Goal: Information Seeking & Learning: Learn about a topic

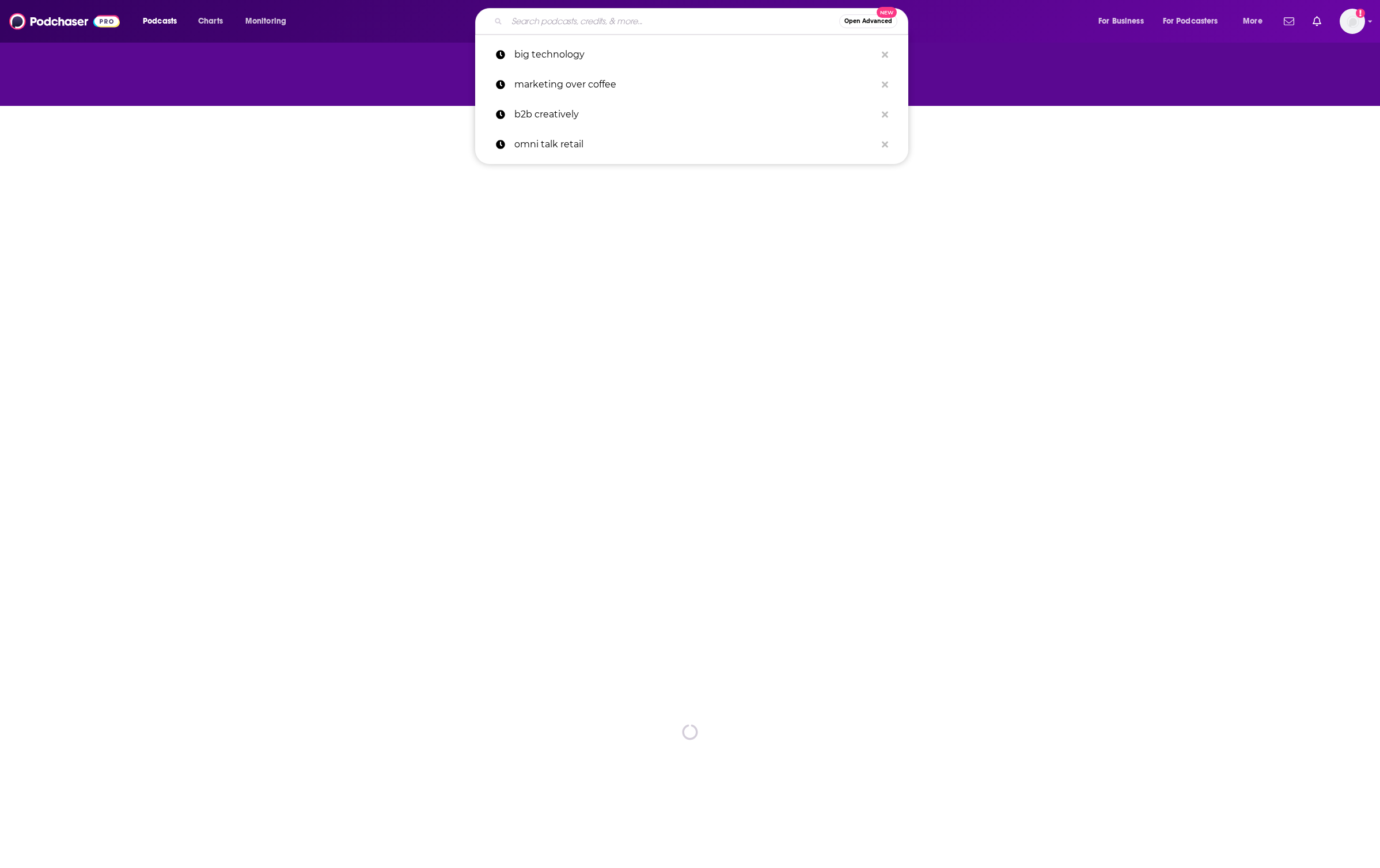
click at [577, 25] on input "Search podcasts, credits, & more..." at bounding box center [672, 21] width 332 height 18
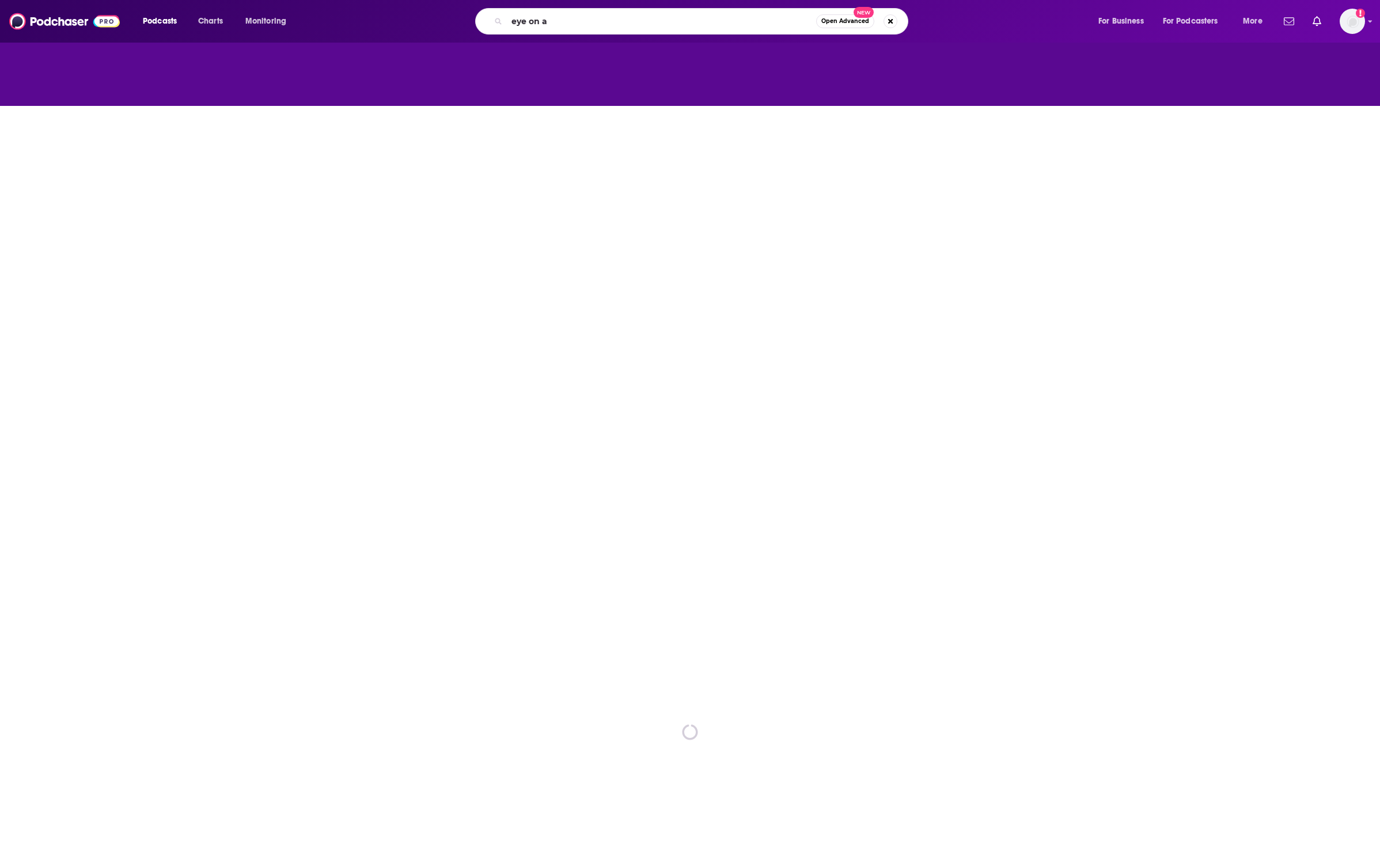
type input "eye on ai"
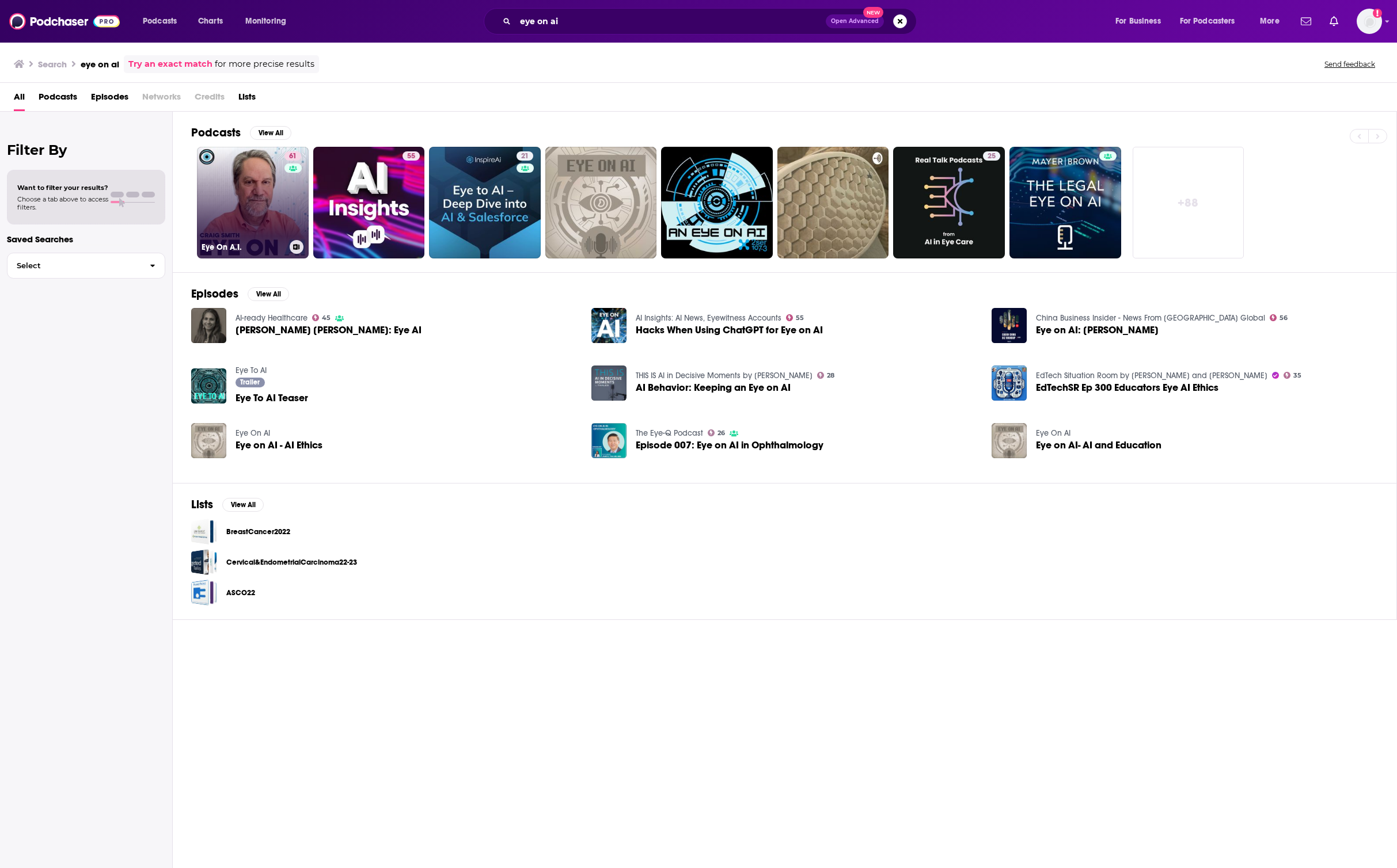
click at [260, 184] on link "61 Eye On A.I." at bounding box center [253, 202] width 112 height 112
